Goal: Task Accomplishment & Management: Use online tool/utility

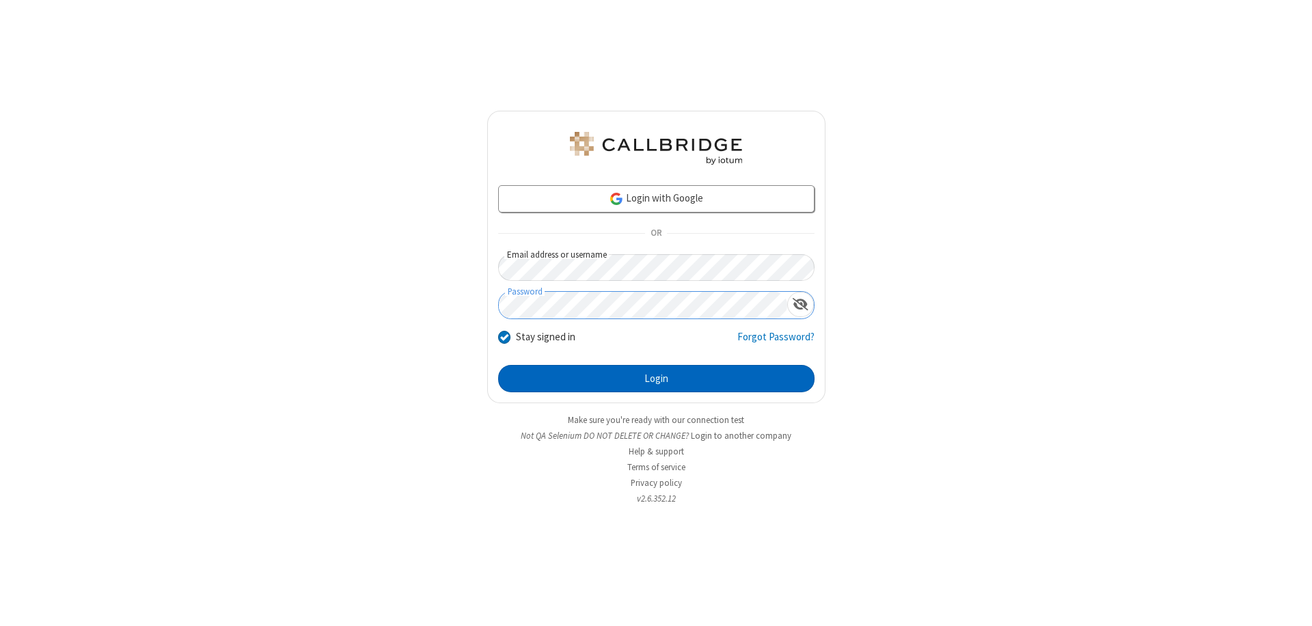
click at [656, 378] on button "Login" at bounding box center [656, 378] width 316 height 27
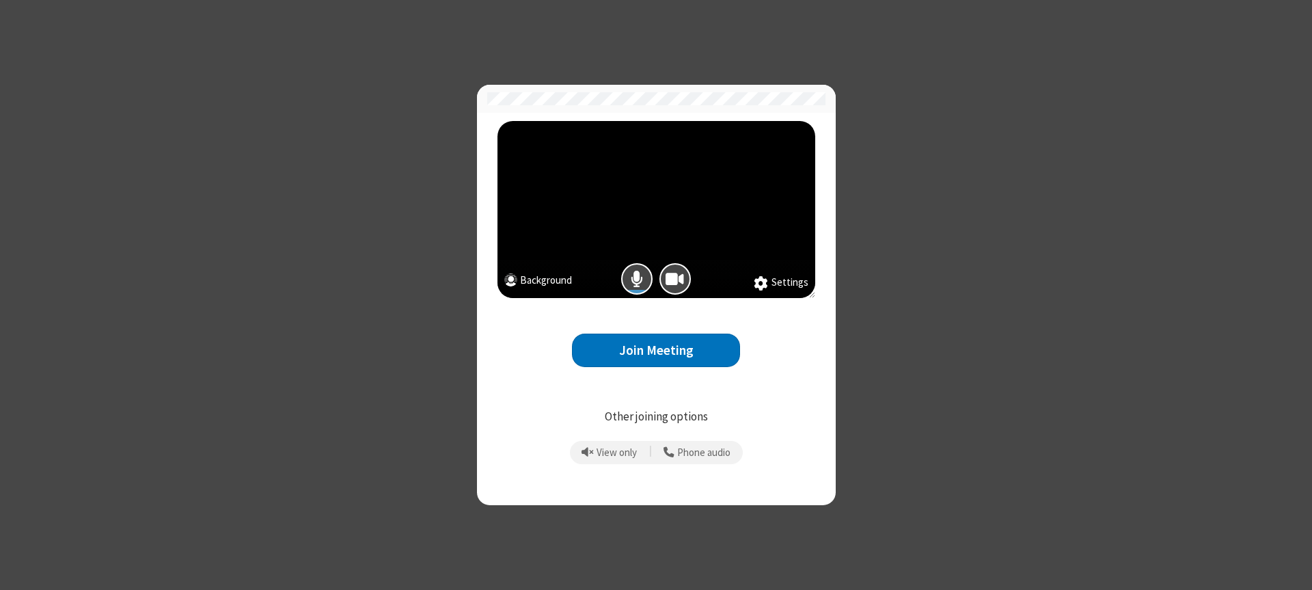
click at [656, 350] on button "Join Meeting" at bounding box center [656, 349] width 168 height 33
